Goal: Check status

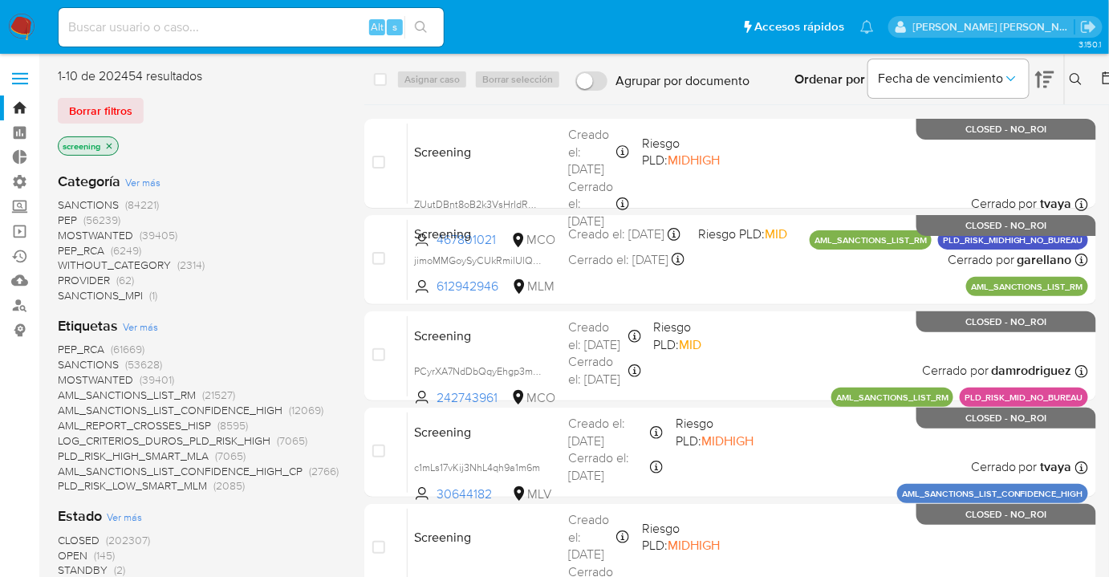
click at [746, 21] on ul "Pausado Ver notificaciones Alt s Accesos rápidos Presiona las siguientes teclas…" at bounding box center [467, 26] width 832 height 40
click at [153, 106] on div "Borrar filtros" at bounding box center [186, 111] width 257 height 26
click at [781, 16] on ul "Pausado Ver notificaciones Alt s Accesos rápidos Presiona las siguientes teclas…" at bounding box center [467, 26] width 832 height 40
click at [777, 21] on ul "Pausado Ver notificaciones Alt s Accesos rápidos Presiona las siguientes teclas…" at bounding box center [467, 26] width 832 height 40
click at [158, 98] on div "Borrar filtros" at bounding box center [186, 111] width 257 height 26
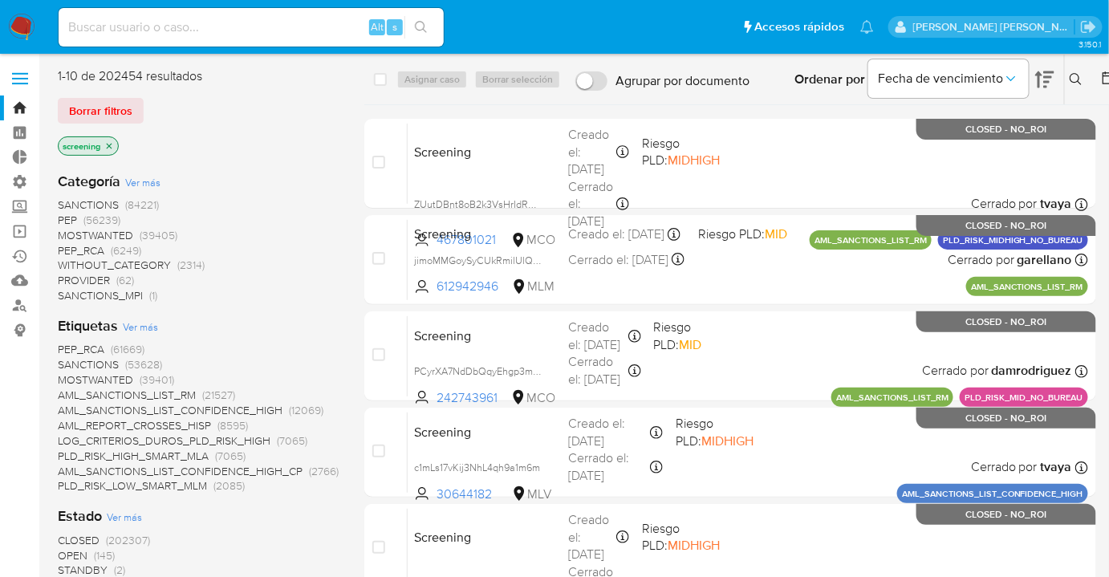
click at [152, 104] on div "Borrar filtros" at bounding box center [186, 111] width 257 height 26
click at [767, 18] on ul "Pausado Ver notificaciones Alt s Accesos rápidos Presiona las siguientes teclas…" at bounding box center [467, 26] width 832 height 40
click at [779, 22] on ul "Pausado Ver notificaciones Alt s Accesos rápidos Presiona las siguientes teclas…" at bounding box center [467, 26] width 832 height 40
click at [772, 10] on ul "Pausado Ver notificaciones Alt s Accesos rápidos Presiona las siguientes teclas…" at bounding box center [467, 26] width 832 height 40
click at [713, 13] on ul "Pausado Ver notificaciones Alt s Accesos rápidos Presiona las siguientes teclas…" at bounding box center [467, 26] width 832 height 40
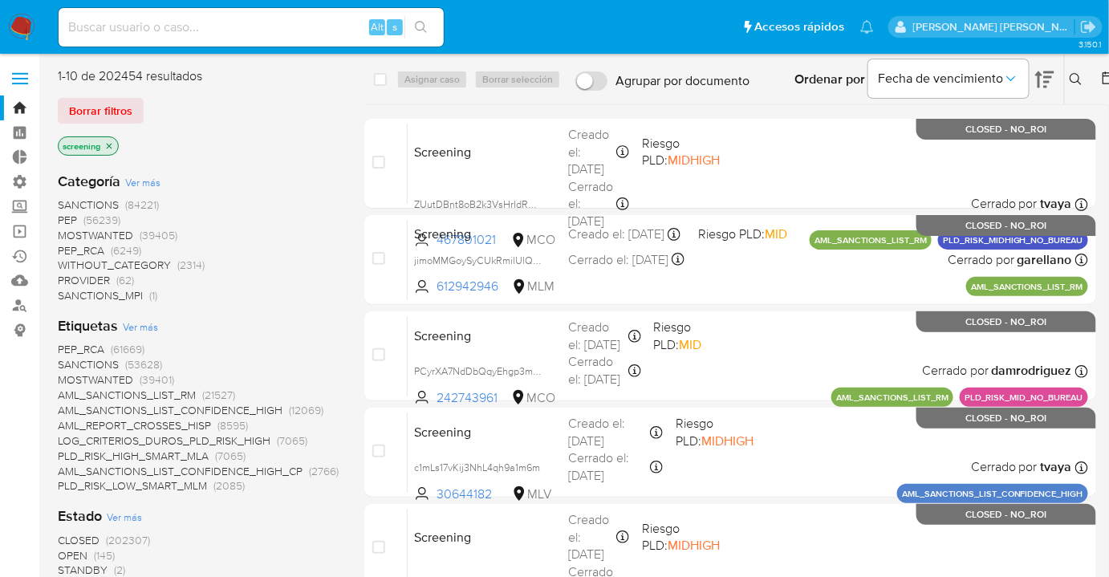
click at [764, 17] on ul "Pausado Ver notificaciones Alt s Accesos rápidos Presiona las siguientes teclas…" at bounding box center [467, 26] width 832 height 40
click at [775, 16] on ul "Pausado Ver notificaciones Alt s Accesos rápidos Presiona las siguientes teclas…" at bounding box center [467, 26] width 832 height 40
click at [752, 22] on ul "Pausado Ver notificaciones Alt s Accesos rápidos Presiona las siguientes teclas…" at bounding box center [467, 26] width 832 height 40
click at [783, 23] on ul "Pausado Ver notificaciones Alt s Accesos rápidos Presiona las siguientes teclas…" at bounding box center [467, 26] width 832 height 40
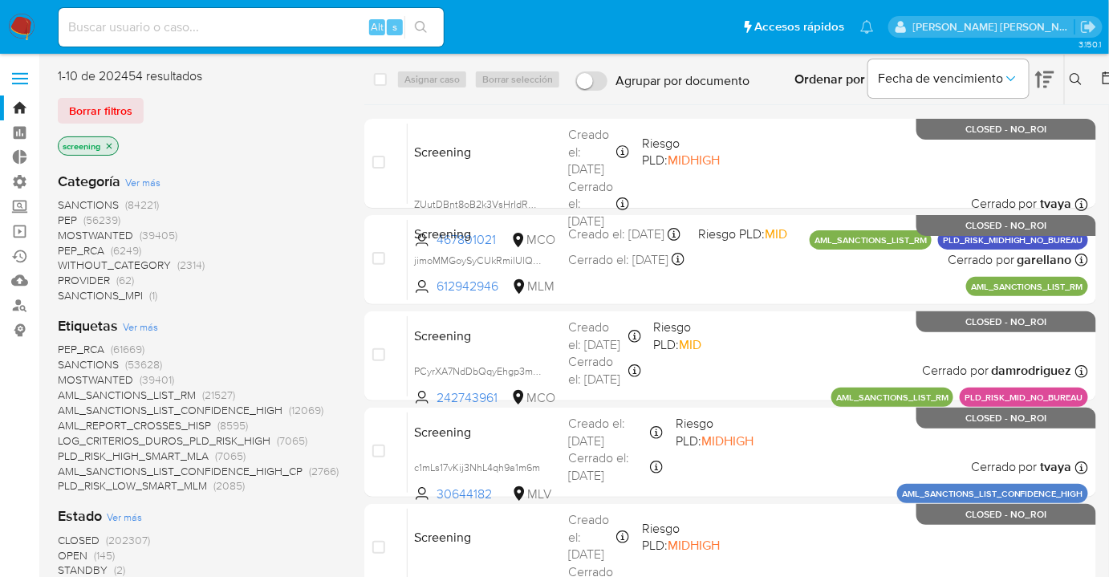
click at [768, 27] on ul "Pausado Ver notificaciones Alt s Accesos rápidos Presiona las siguientes teclas…" at bounding box center [467, 26] width 832 height 40
click at [779, 22] on ul "Pausado Ver notificaciones Alt s Accesos rápidos Presiona las siguientes teclas…" at bounding box center [467, 26] width 832 height 40
click at [757, 18] on ul "Pausado Ver notificaciones Alt s Accesos rápidos Presiona las siguientes teclas…" at bounding box center [467, 26] width 832 height 40
click at [768, 24] on ul "Pausado Ver notificaciones Alt s Accesos rápidos Presiona las siguientes teclas…" at bounding box center [467, 26] width 832 height 40
click at [58, 76] on div "1-10 de 202454 resultados" at bounding box center [186, 76] width 257 height 18
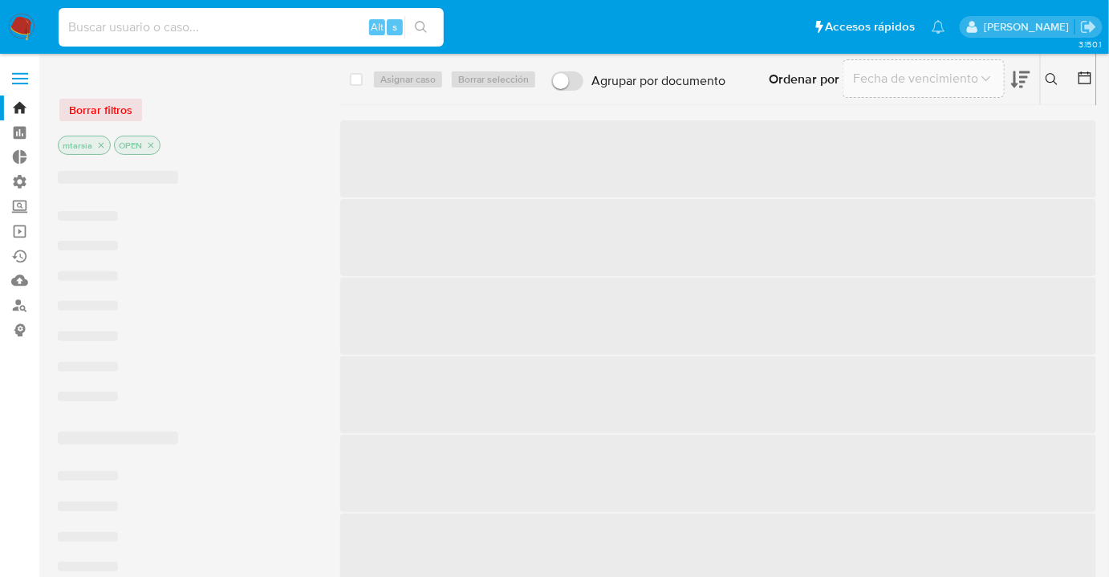
click at [236, 29] on input at bounding box center [251, 27] width 385 height 21
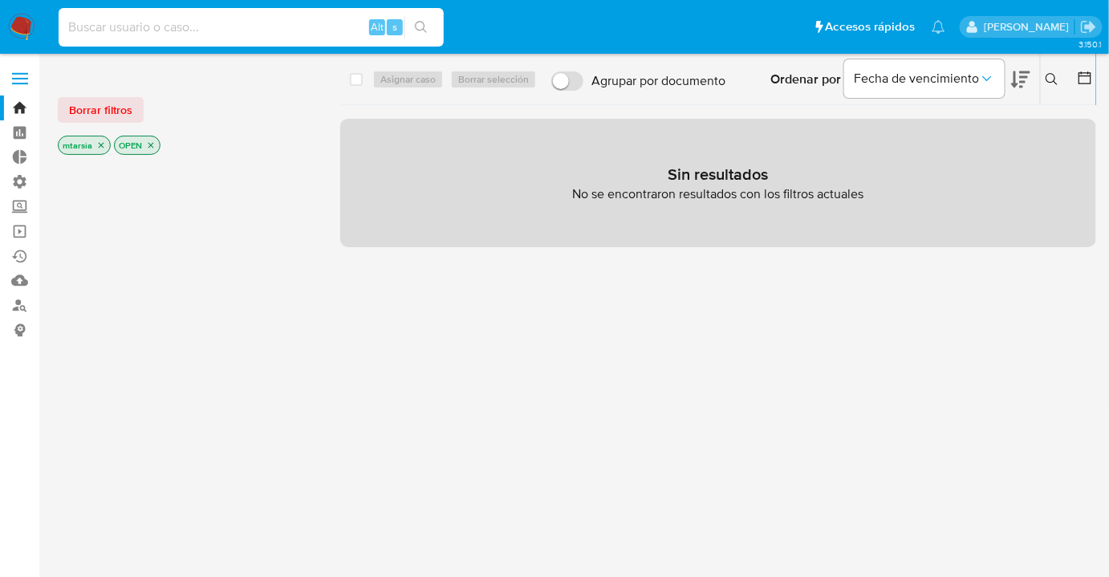
paste input "1sVDfcmS4elNnwz8ypBSftKb"
type input "1sVDfcmS4elNnwz8ypBSftKb"
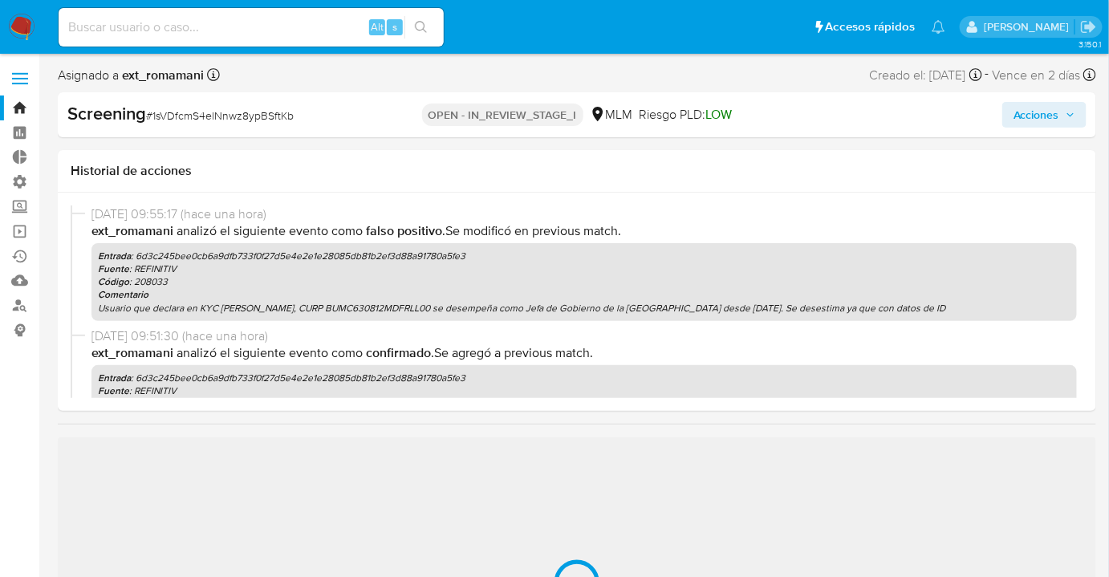
click at [458, 26] on ul "Pausado Ver notificaciones Alt s Accesos rápidos Presiona las siguientes teclas…" at bounding box center [502, 26] width 903 height 40
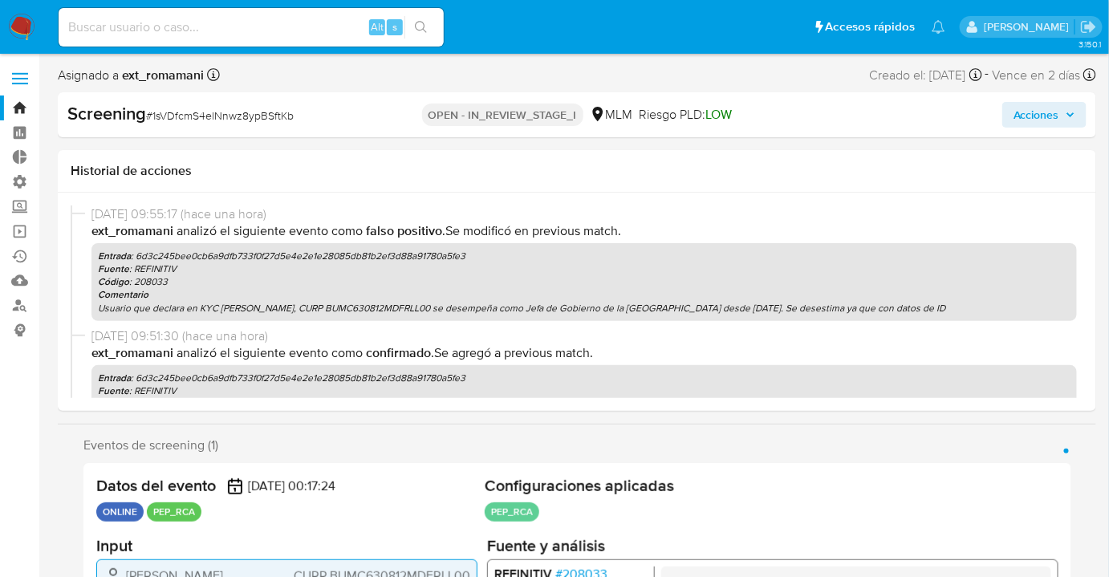
click at [458, 26] on ul "Pausado Ver notificaciones Alt s Accesos rápidos Presiona las siguientes teclas…" at bounding box center [502, 26] width 903 height 40
select select "10"
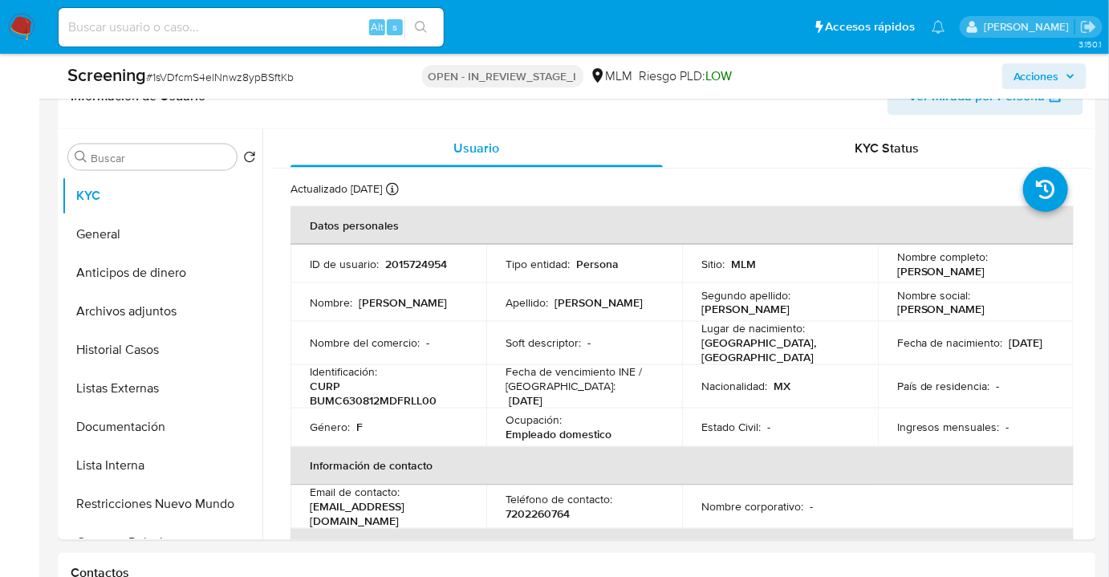
scroll to position [730, 0]
